Goal: Check status: Check status

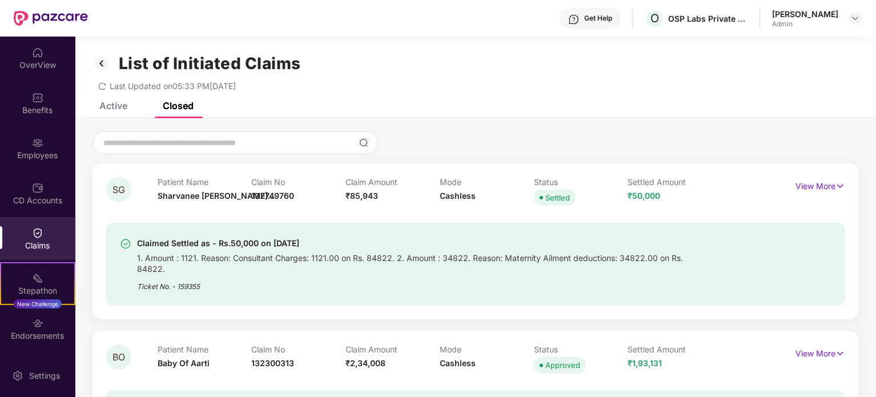
scroll to position [286, 0]
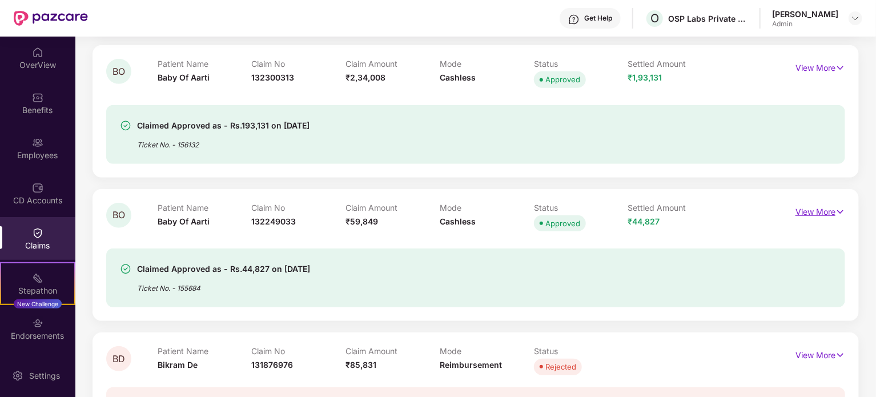
click at [831, 203] on p "View More" at bounding box center [821, 210] width 50 height 15
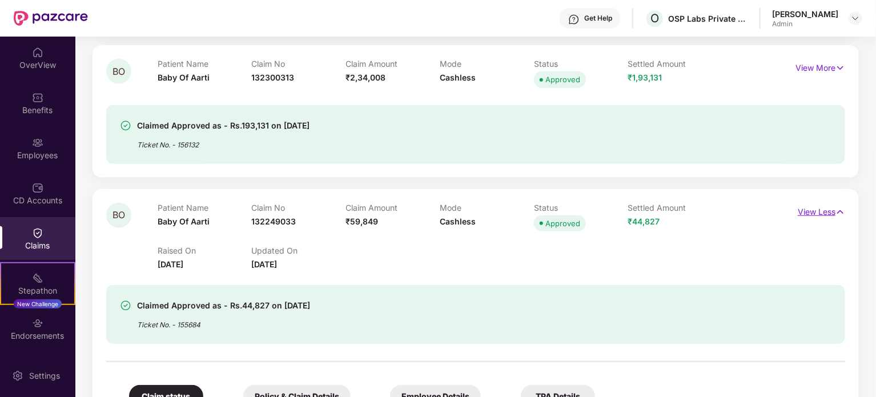
click at [832, 203] on p "View Less" at bounding box center [821, 210] width 47 height 15
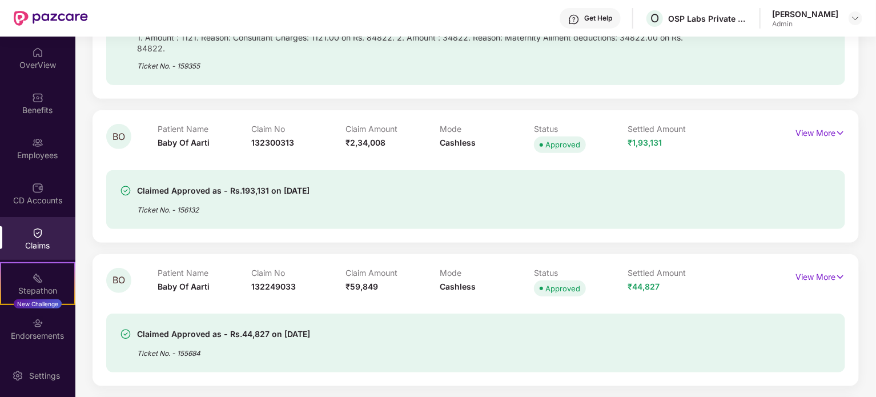
scroll to position [171, 0]
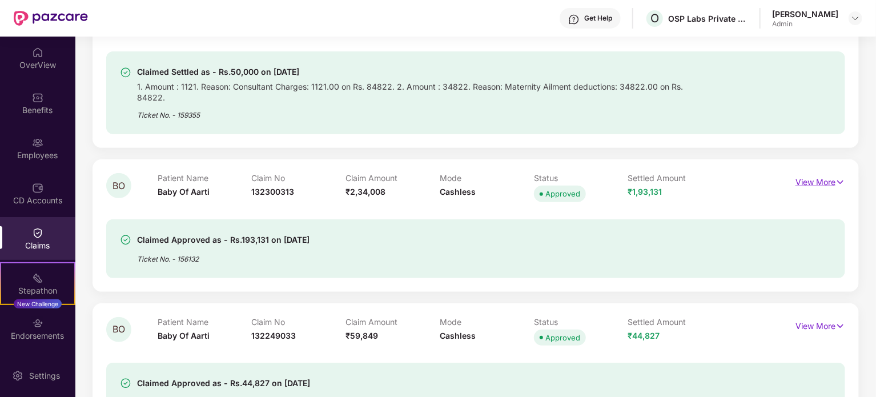
click at [813, 173] on p "View More" at bounding box center [821, 180] width 50 height 15
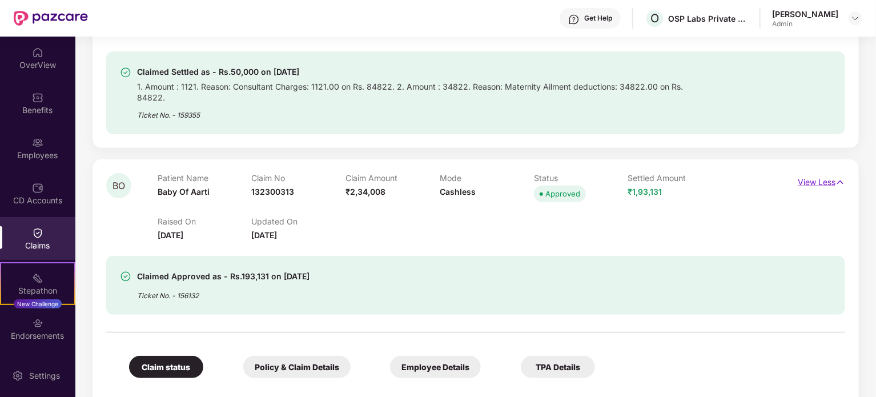
click at [825, 173] on p "View Less" at bounding box center [821, 180] width 47 height 15
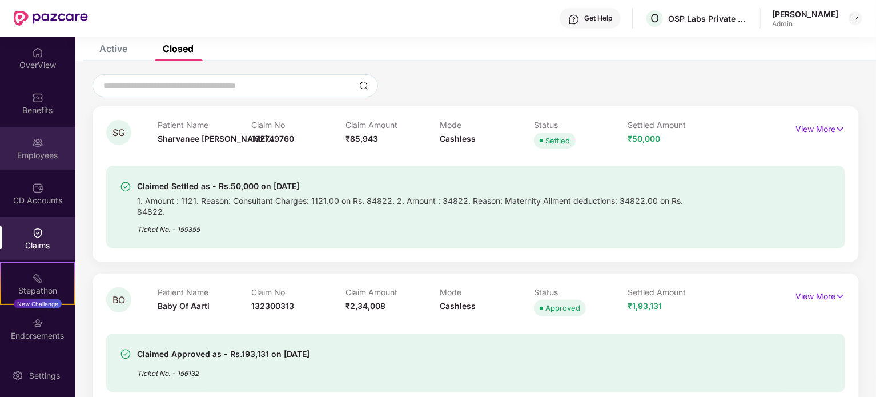
scroll to position [0, 0]
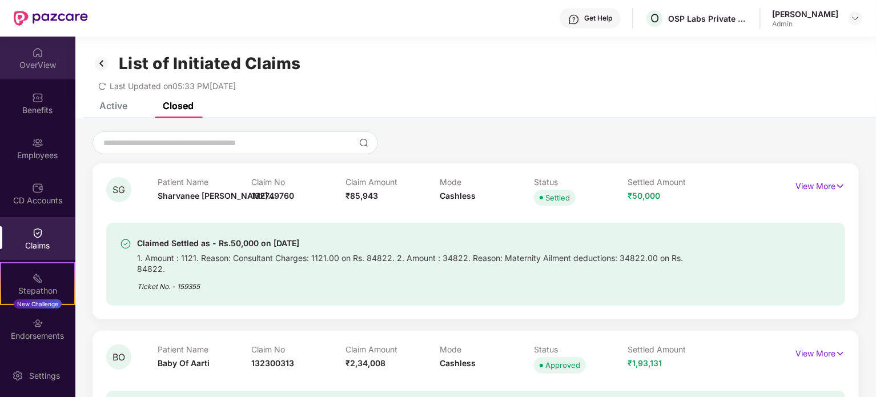
click at [37, 65] on div "OverView" at bounding box center [37, 64] width 75 height 11
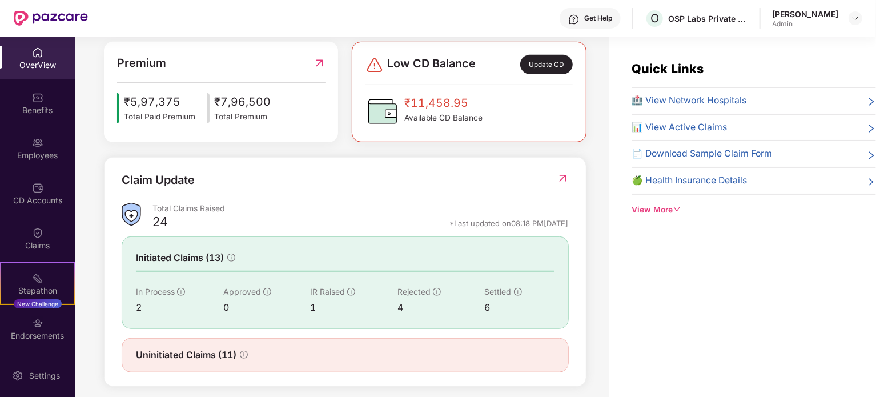
scroll to position [308, 0]
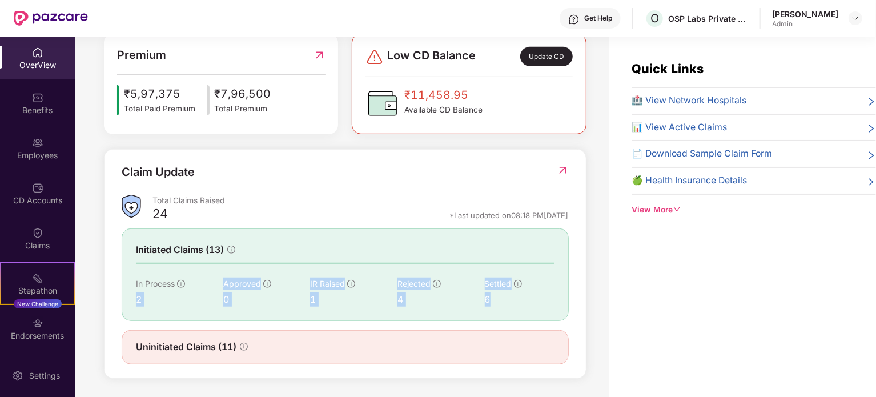
drag, startPoint x: 137, startPoint y: 296, endPoint x: 528, endPoint y: 301, distance: 391.3
click at [528, 301] on div "In Process 2 Approved 0 IR Raised 1 Rejected 4 Settled 6" at bounding box center [345, 292] width 419 height 29
click at [530, 301] on div "6" at bounding box center [520, 299] width 70 height 14
drag, startPoint x: 426, startPoint y: 215, endPoint x: 566, endPoint y: 213, distance: 140.0
click at [567, 214] on div "*Last updated on 08:18 PM[DATE]" at bounding box center [509, 215] width 119 height 10
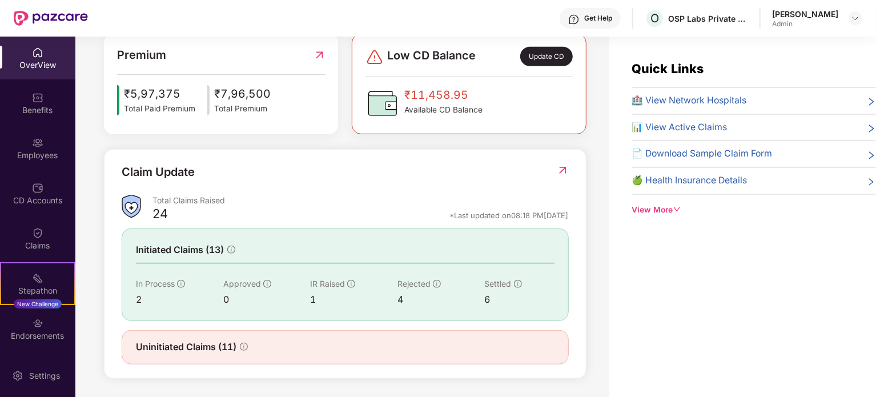
click at [566, 213] on div "*Last updated on 08:18 PM[DATE]" at bounding box center [509, 215] width 119 height 10
click at [468, 214] on div "*Last updated on 08:18 PM[DATE]" at bounding box center [509, 215] width 119 height 10
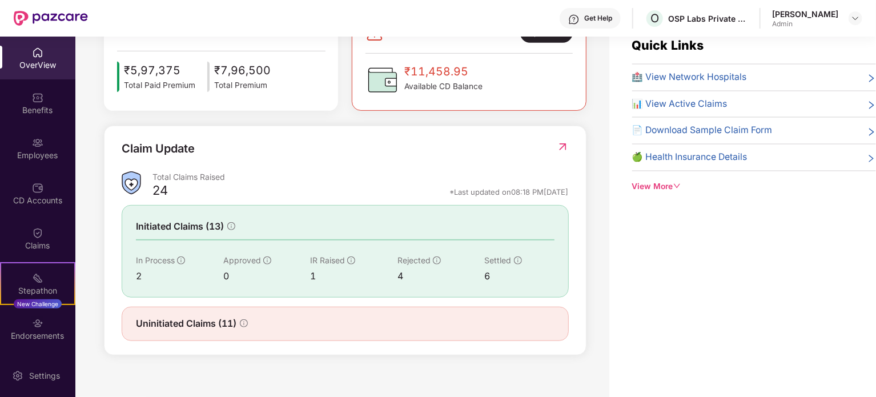
scroll to position [37, 0]
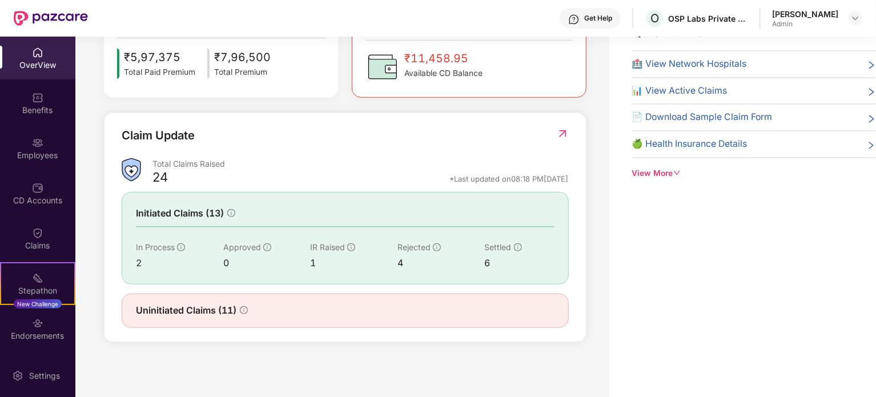
drag, startPoint x: 122, startPoint y: 136, endPoint x: 570, endPoint y: 181, distance: 449.6
click at [570, 181] on div "Claim Update Total Claims Raised 24 *Last updated on 08:18 PM[DATE] Initiated C…" at bounding box center [345, 228] width 483 height 230
click at [566, 183] on div "24 *Last updated on 08:18 PM[DATE]" at bounding box center [361, 181] width 416 height 15
